Goal: Information Seeking & Learning: Compare options

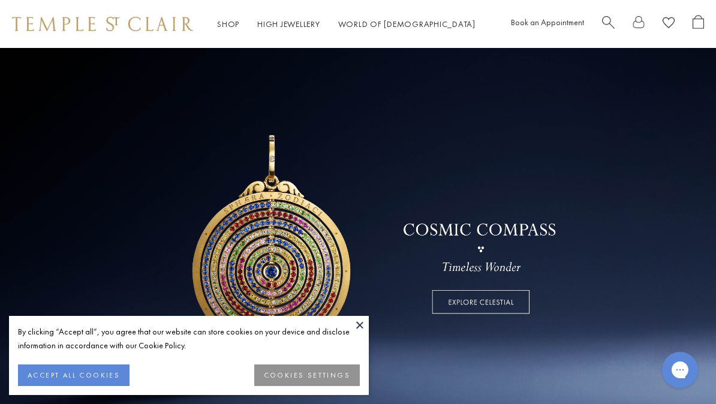
click at [103, 376] on button "ACCEPT ALL COOKIES" at bounding box center [73, 375] width 111 height 22
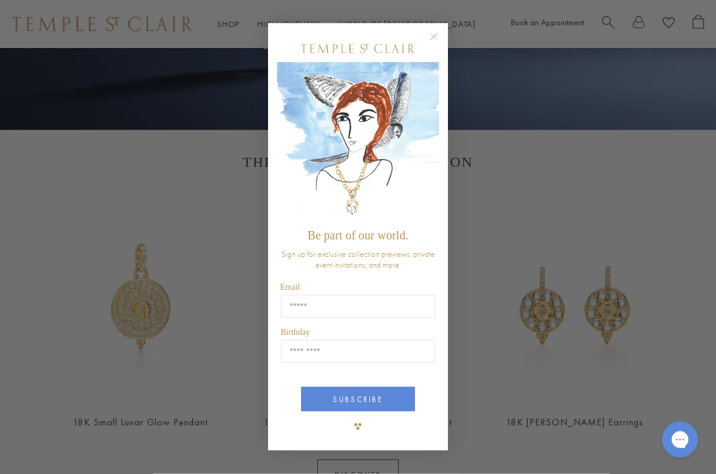
scroll to position [308, 0]
click at [432, 34] on circle "Close dialog" at bounding box center [434, 37] width 14 height 14
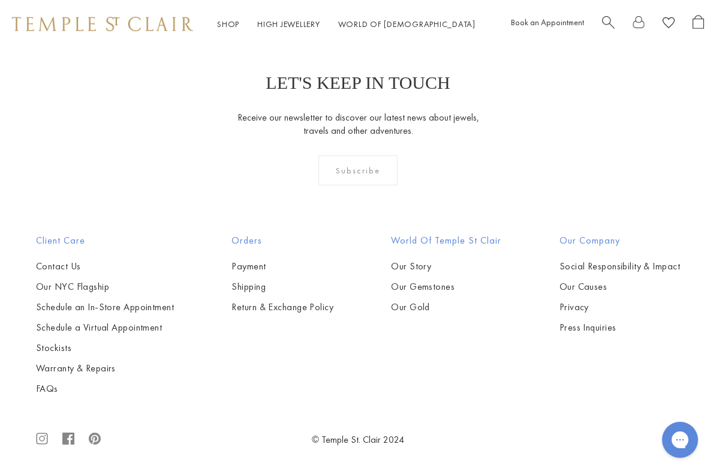
scroll to position [2910, 0]
click at [233, 23] on link "Shop Shop" at bounding box center [228, 24] width 22 height 11
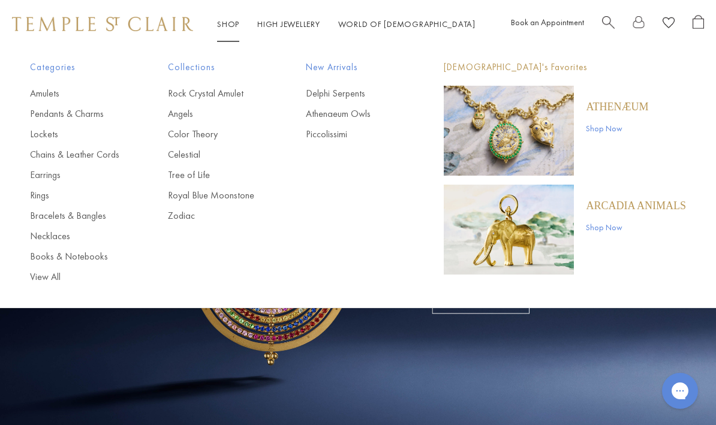
click at [51, 174] on link "Earrings" at bounding box center [75, 174] width 90 height 13
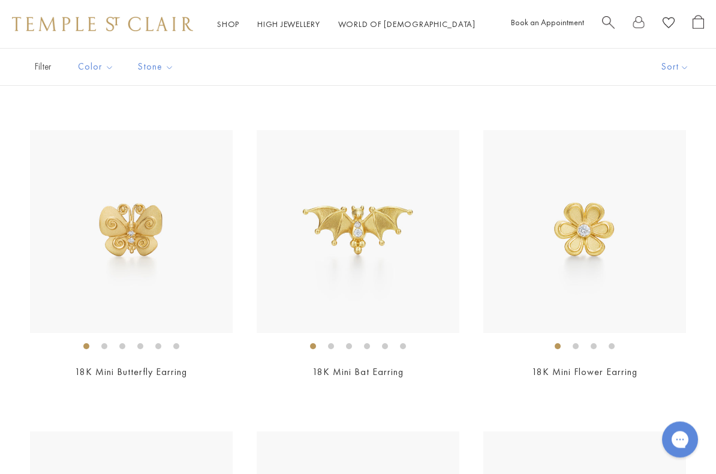
scroll to position [1025, 0]
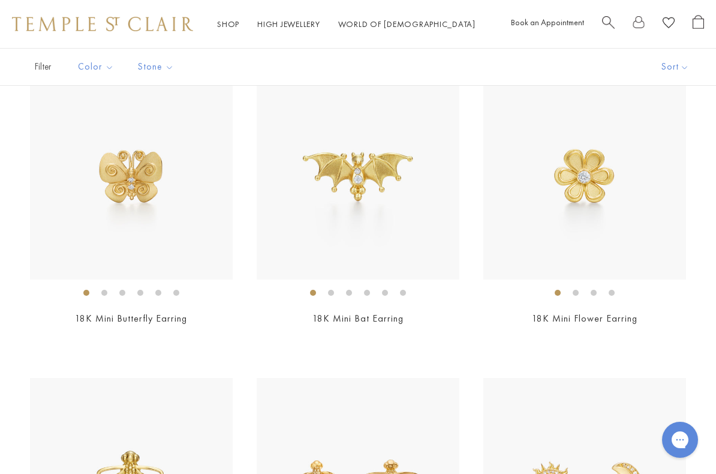
click at [590, 192] on img at bounding box center [584, 178] width 203 height 203
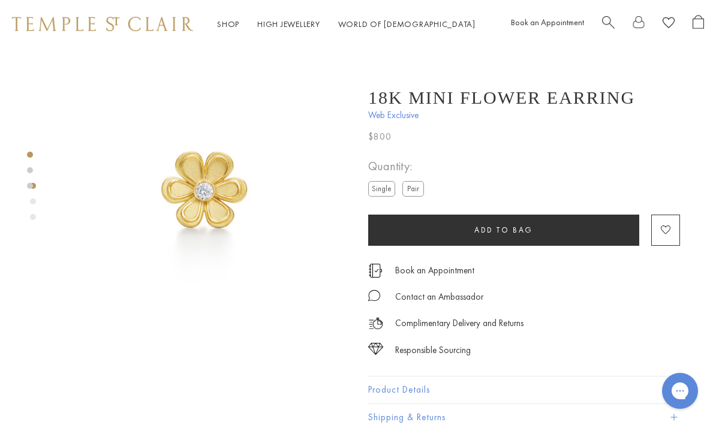
click at [422, 189] on label "Pair" at bounding box center [413, 188] width 22 height 15
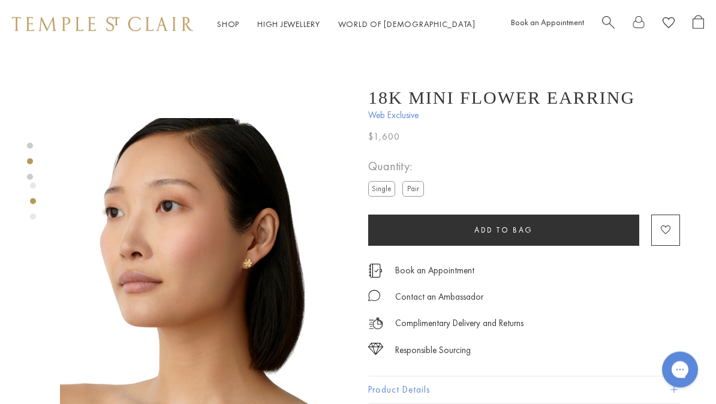
scroll to position [234, 0]
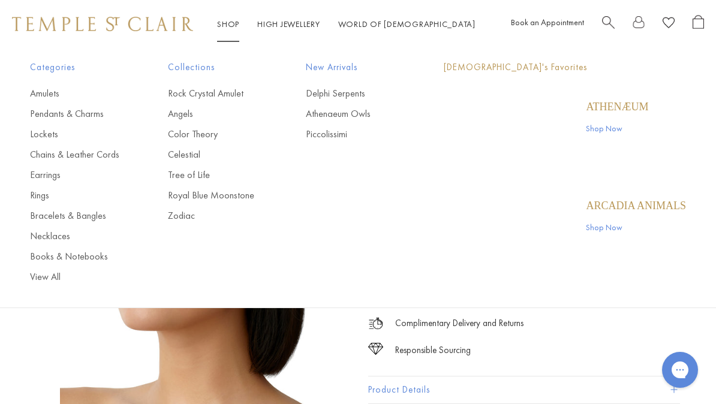
click at [222, 29] on link "Shop Shop" at bounding box center [228, 24] width 22 height 11
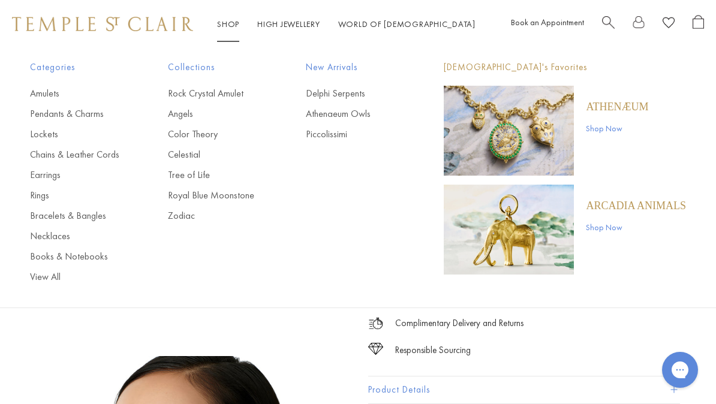
click at [50, 177] on link "Earrings" at bounding box center [75, 174] width 90 height 13
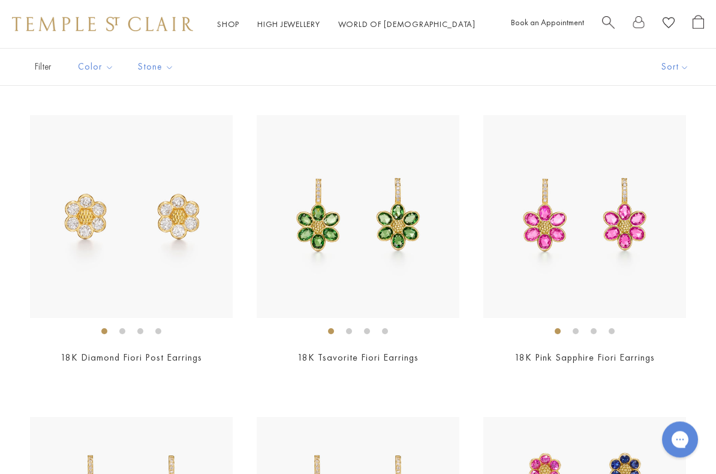
scroll to position [2494, 0]
click at [81, 222] on img at bounding box center [131, 216] width 203 height 203
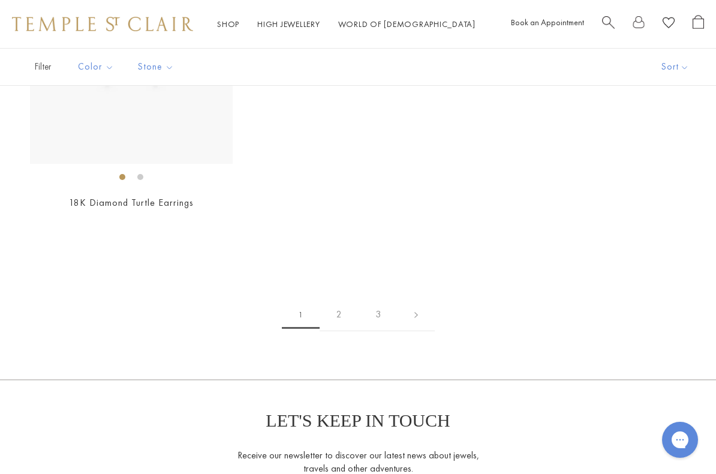
scroll to position [5380, 0]
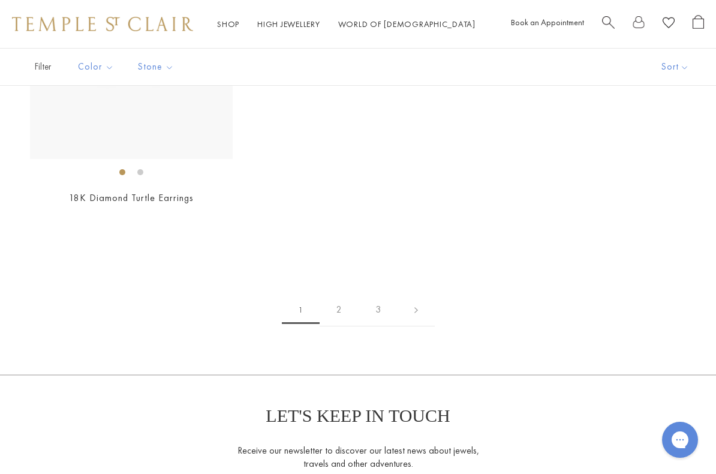
click at [336, 299] on link "2" at bounding box center [339, 309] width 39 height 33
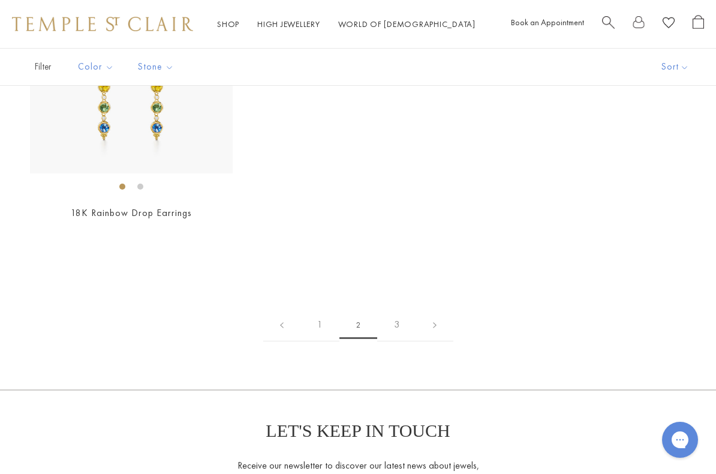
scroll to position [5111, 0]
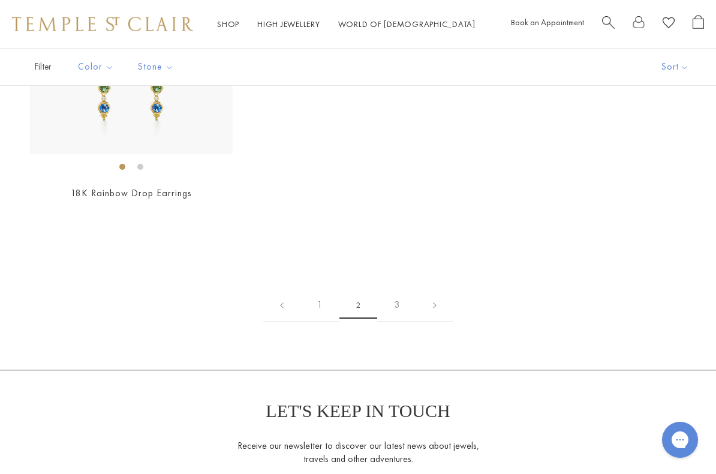
click at [397, 301] on link "3" at bounding box center [396, 304] width 39 height 33
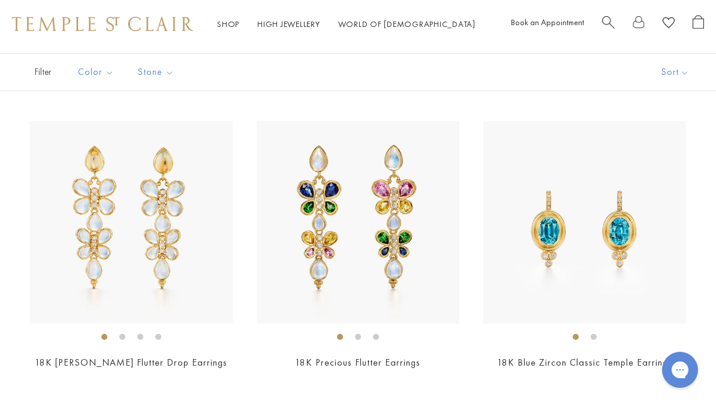
scroll to position [72, 0]
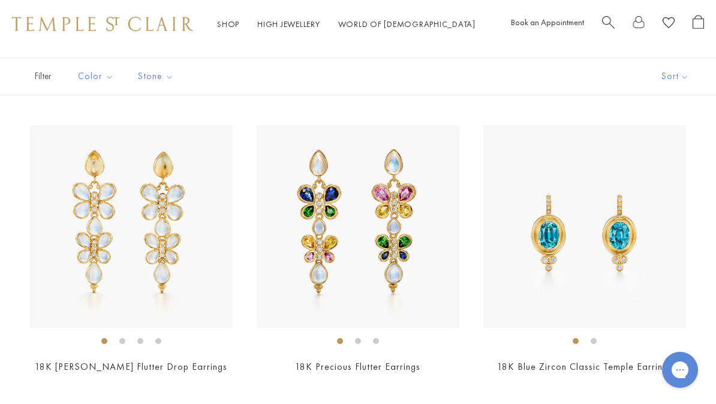
click at [230, 26] on link "Shop Shop" at bounding box center [228, 24] width 22 height 11
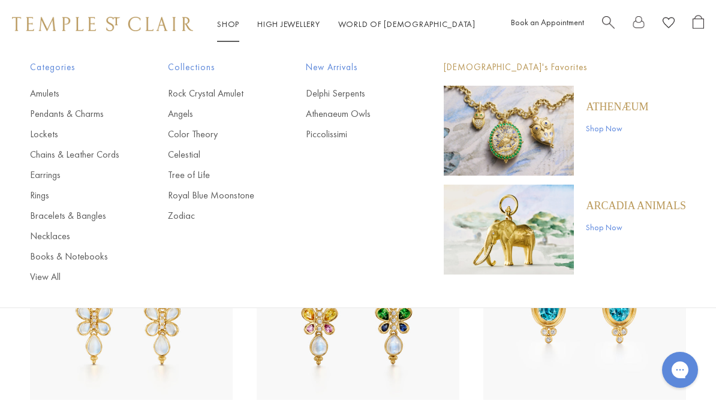
click at [78, 118] on link "Pendants & Charms" at bounding box center [75, 113] width 90 height 13
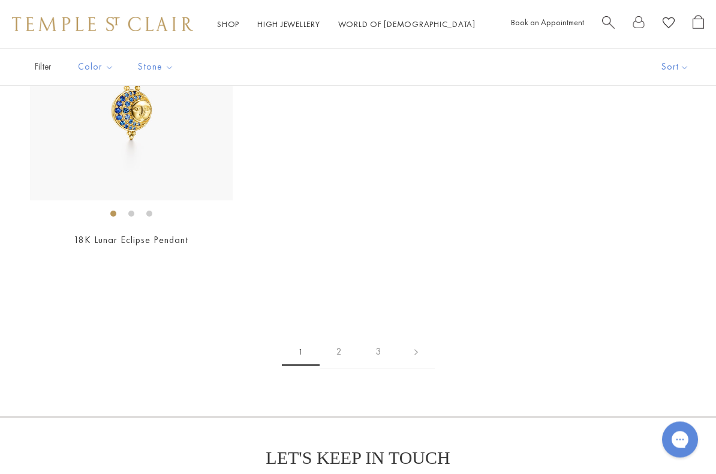
scroll to position [6534, 0]
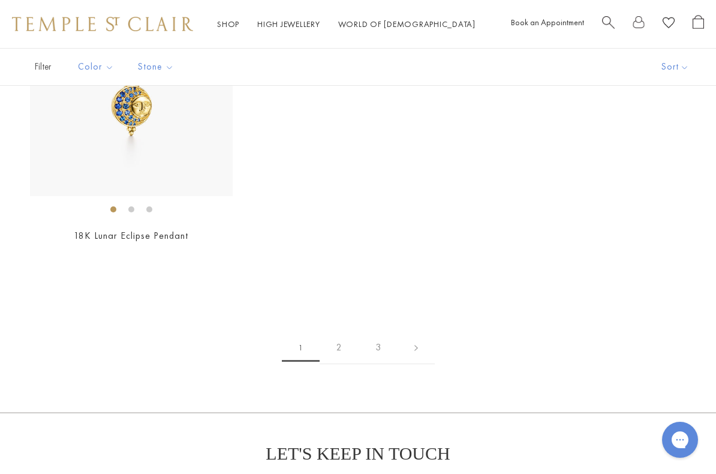
click at [336, 338] on link "2" at bounding box center [339, 347] width 39 height 33
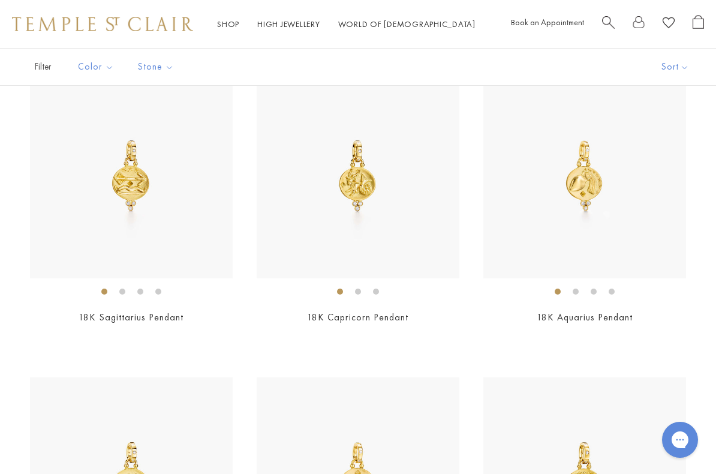
scroll to position [426, 0]
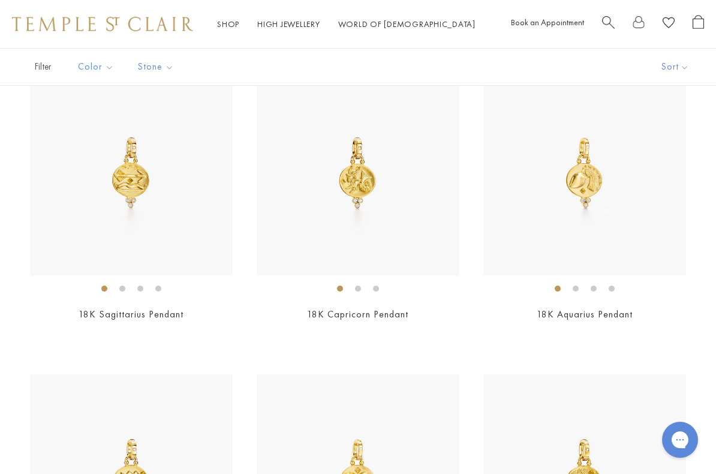
click at [110, 203] on img at bounding box center [131, 174] width 203 height 203
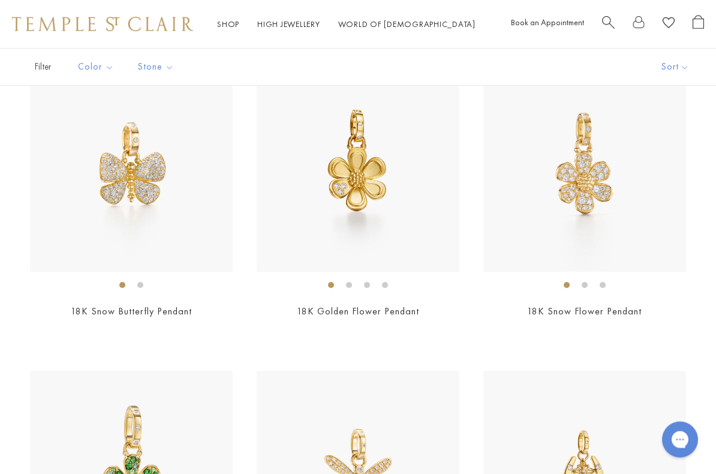
scroll to position [2238, 0]
click at [360, 173] on img at bounding box center [358, 170] width 203 height 203
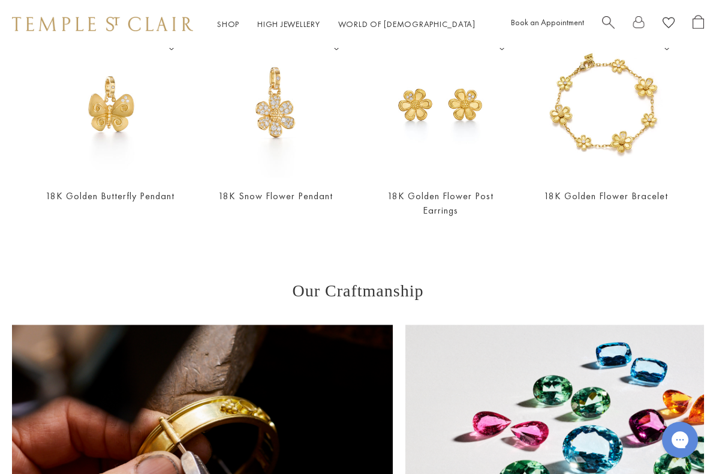
scroll to position [1002, 0]
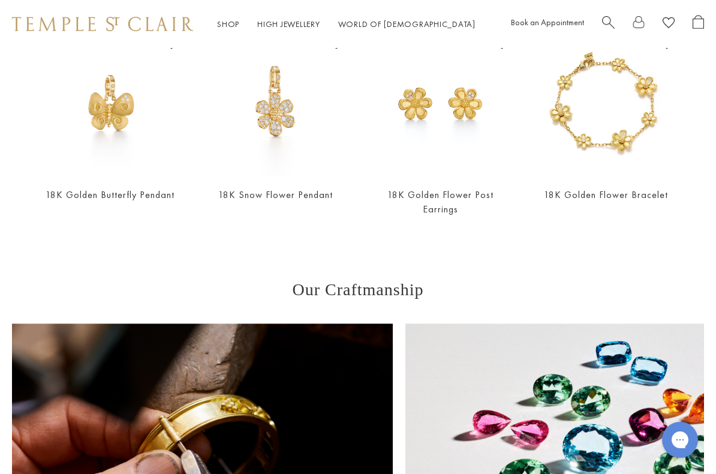
click at [452, 200] on link "18K Golden Flower Post Earrings" at bounding box center [440, 201] width 106 height 26
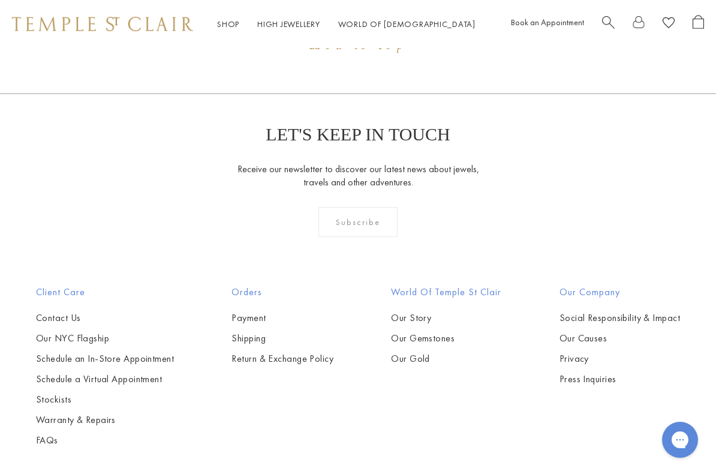
scroll to position [1336, 0]
